Goal: Transaction & Acquisition: Subscribe to service/newsletter

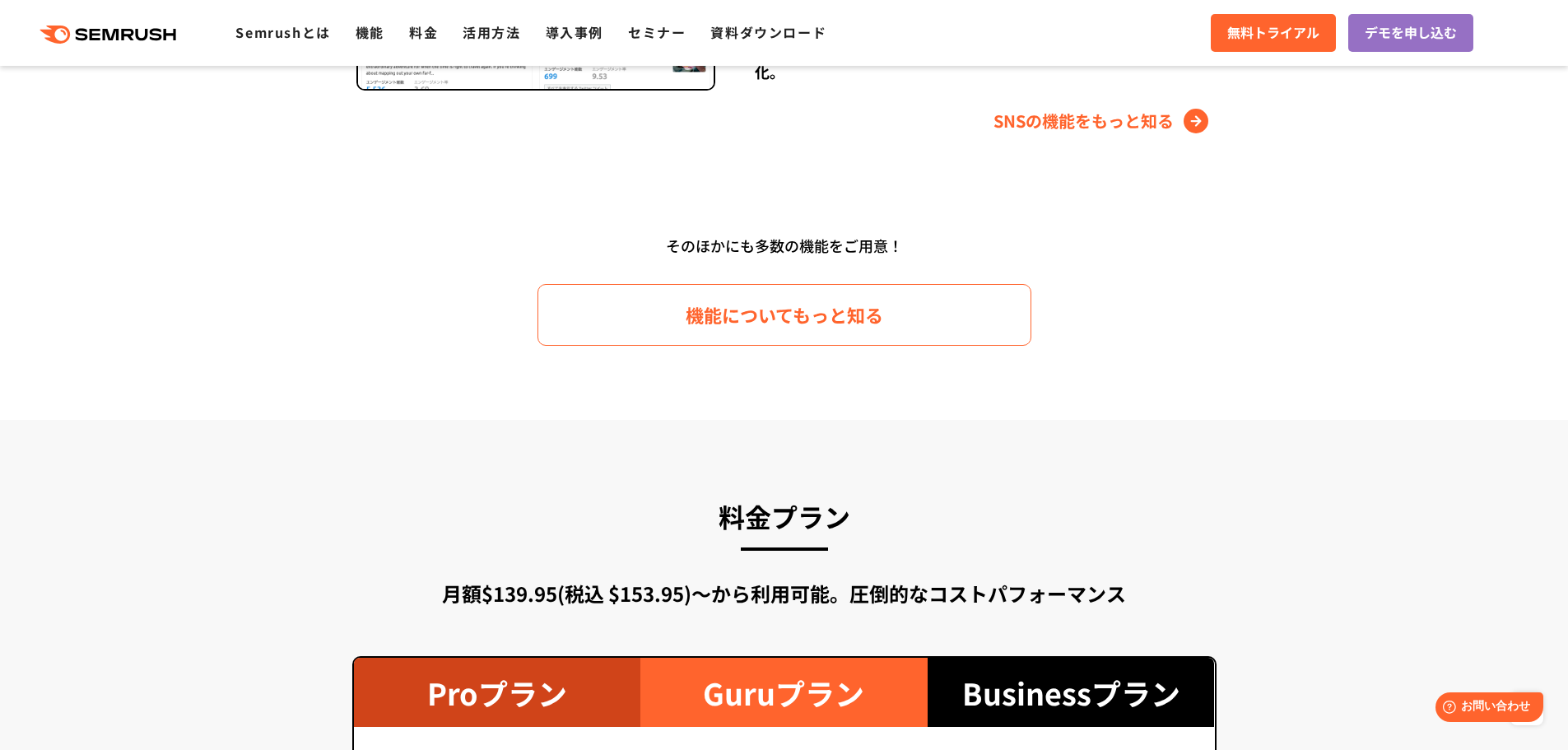
scroll to position [2493, 0]
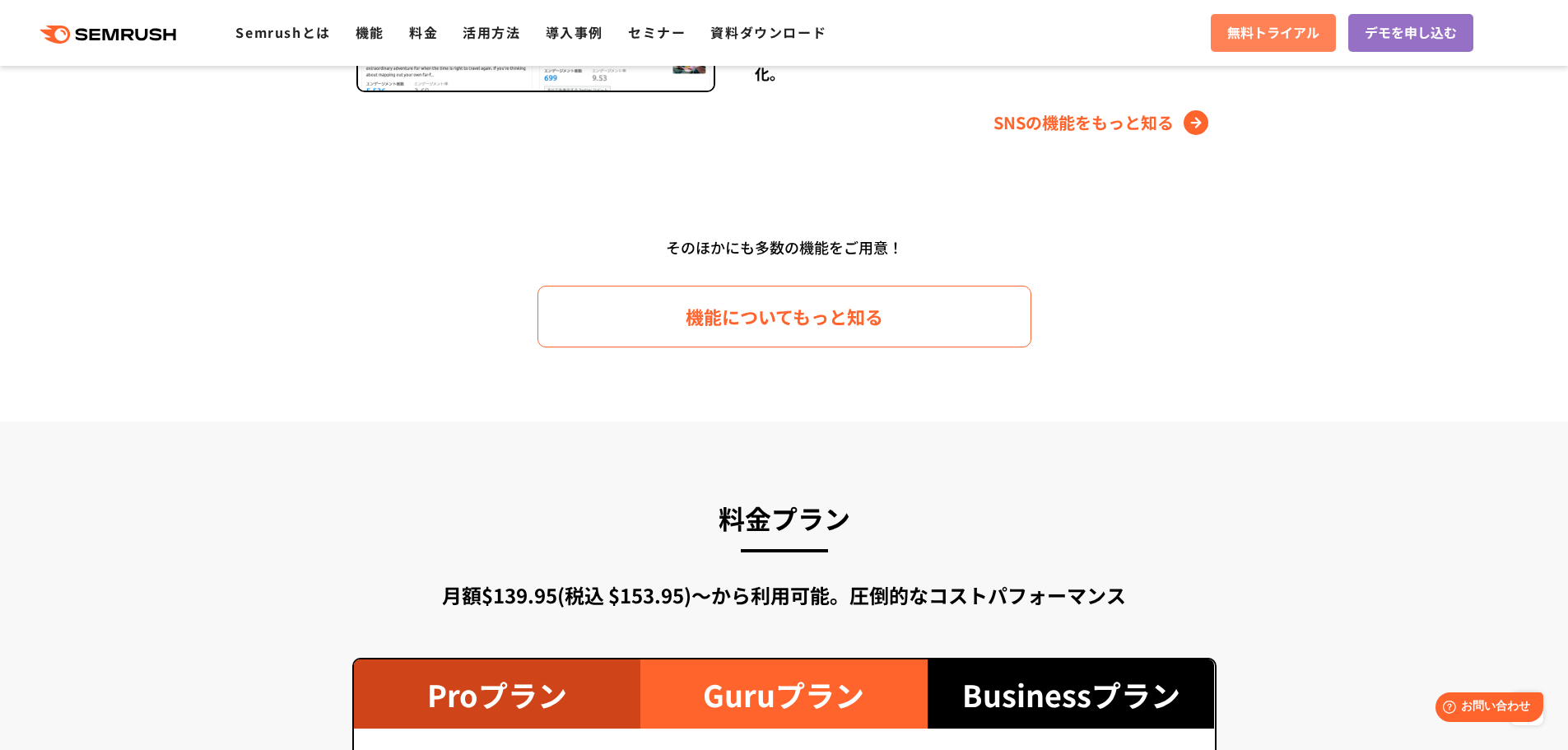
click at [1275, 39] on span "無料トライアル" at bounding box center [1274, 33] width 92 height 22
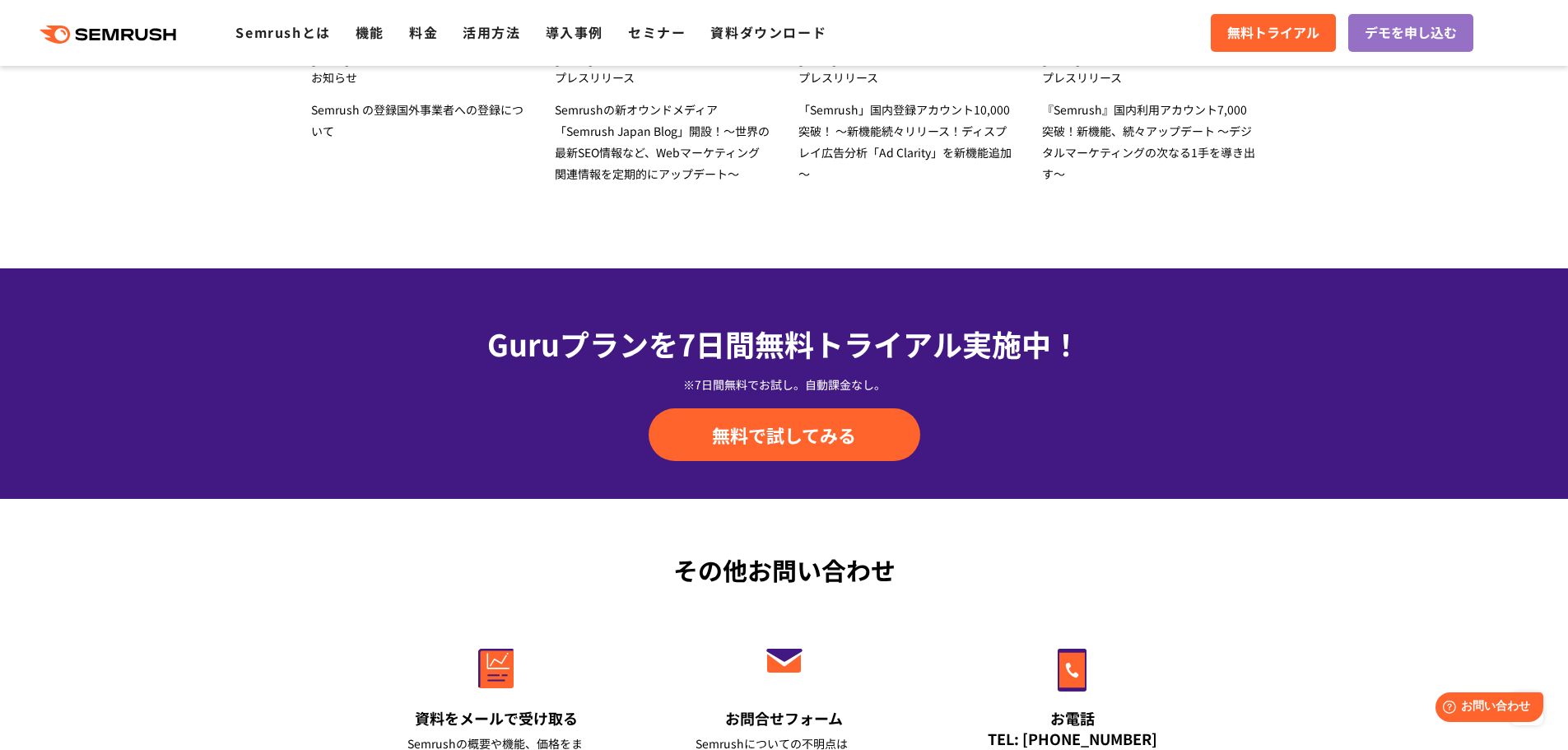
scroll to position [5538, 0]
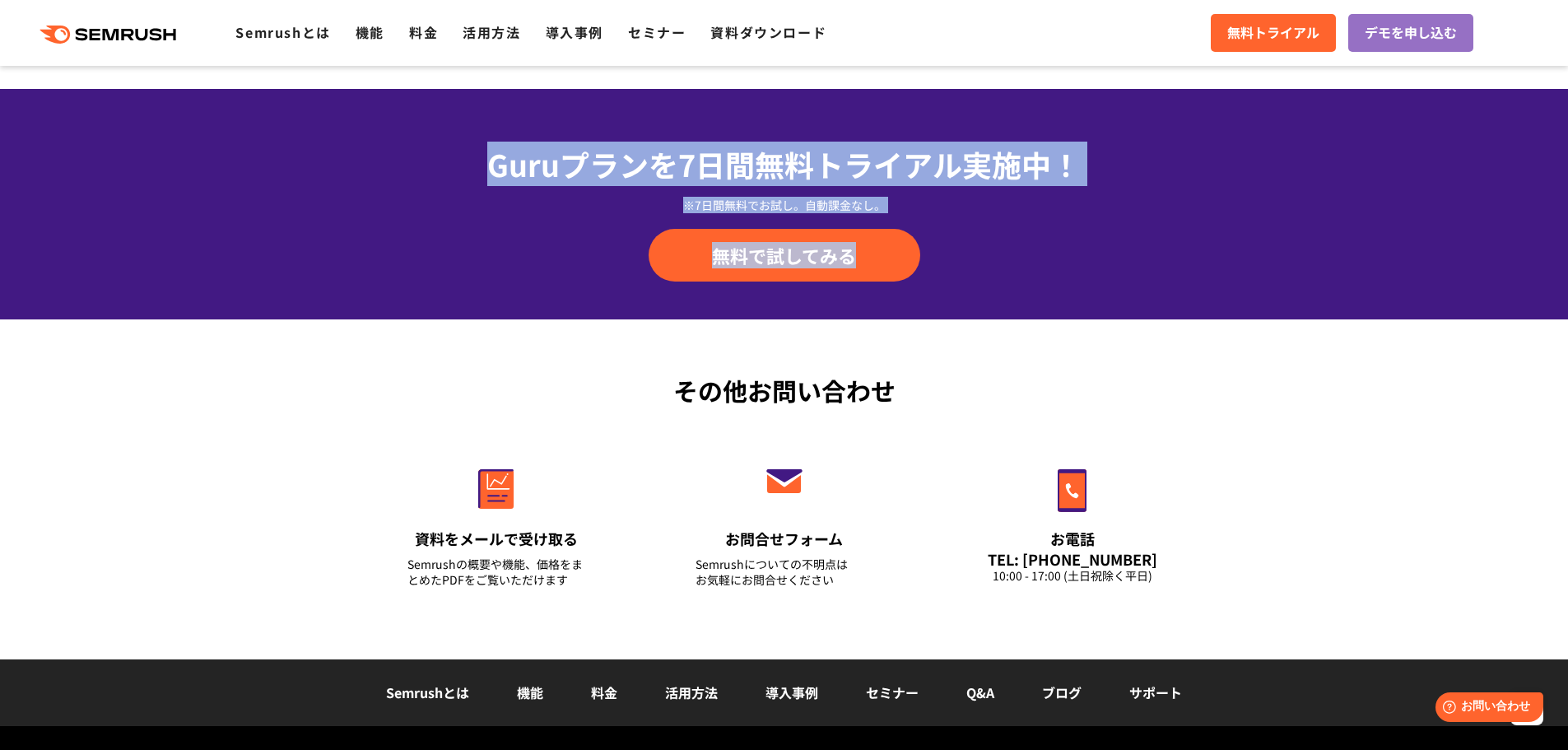
drag, startPoint x: 588, startPoint y: 192, endPoint x: 1168, endPoint y: 230, distance: 581.2
click at [1148, 230] on div "Guruプランを7日間 無料トライアル実施中！ ※7日間無料でお試し。自動課金なし。 無料で試してみる" at bounding box center [785, 211] width 865 height 140
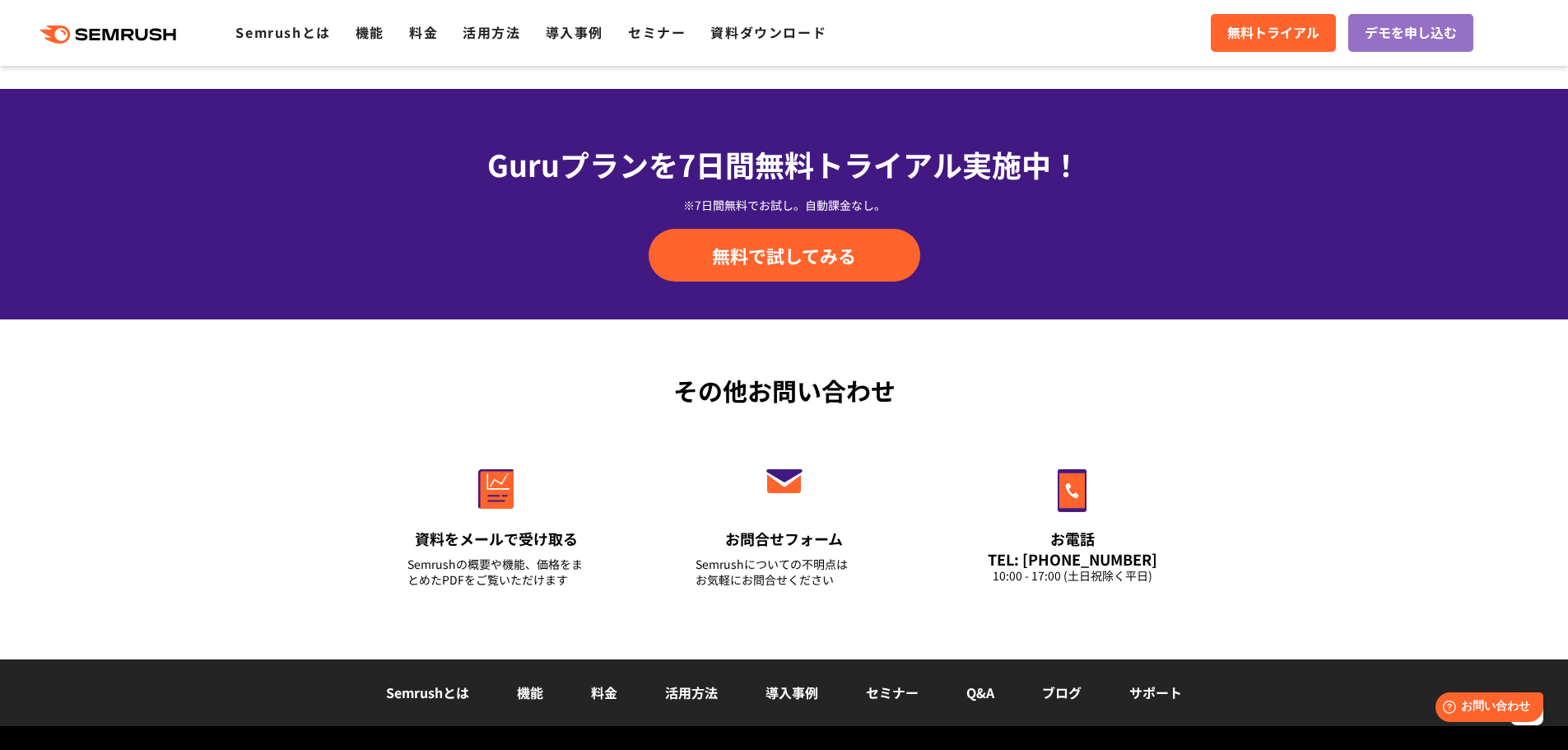
click at [1168, 230] on div "無料で試してみる" at bounding box center [785, 255] width 865 height 53
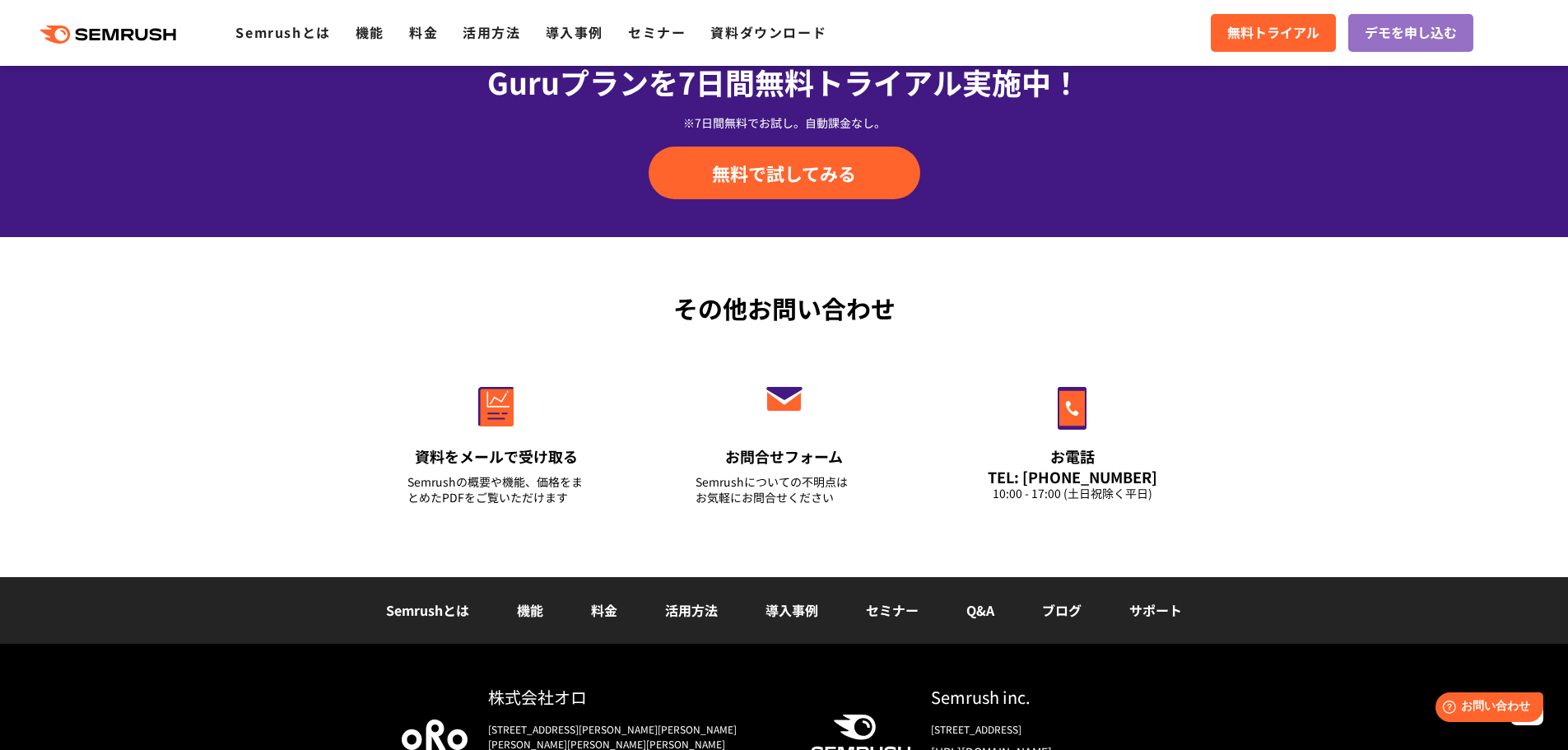
scroll to position [5760, 0]
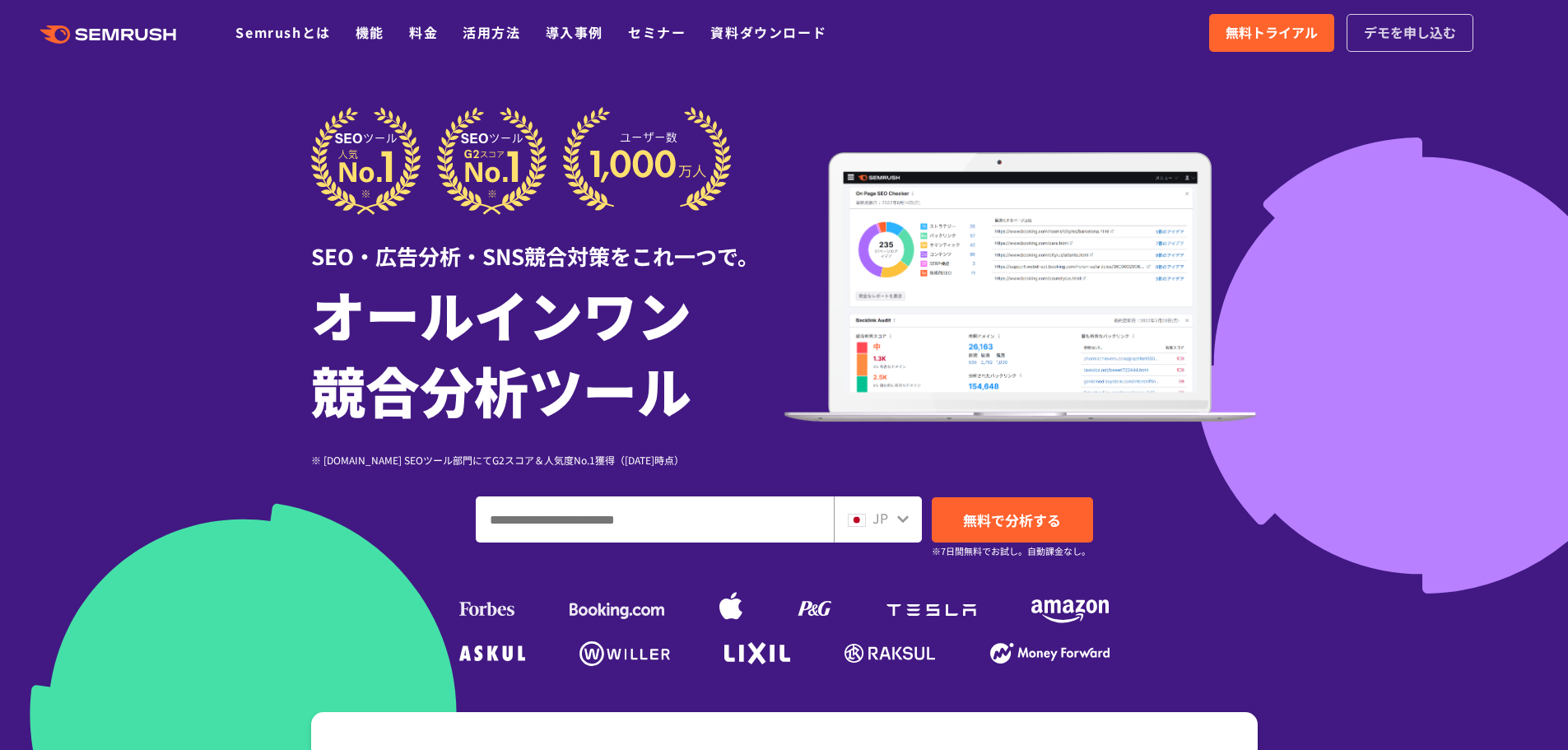
click at [1434, 23] on span "デモを申し込む" at bounding box center [1410, 33] width 92 height 22
click at [1297, 30] on span "無料トライアル" at bounding box center [1272, 33] width 92 height 22
